Goal: Information Seeking & Learning: Compare options

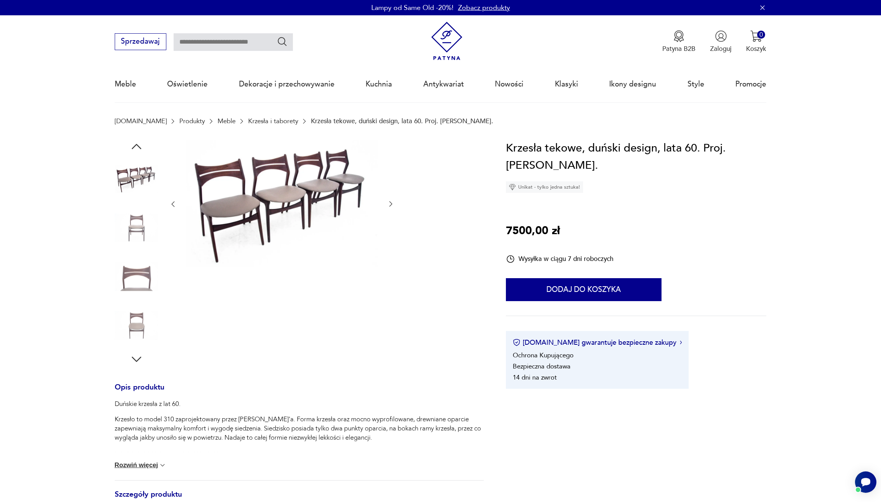
click at [801, 214] on section "Opis produktu Duńskie krzesła z lat 60. Krzesło to model 310 zaprojektowany prz…" at bounding box center [440, 415] width 881 height 551
